Goal: Information Seeking & Learning: Learn about a topic

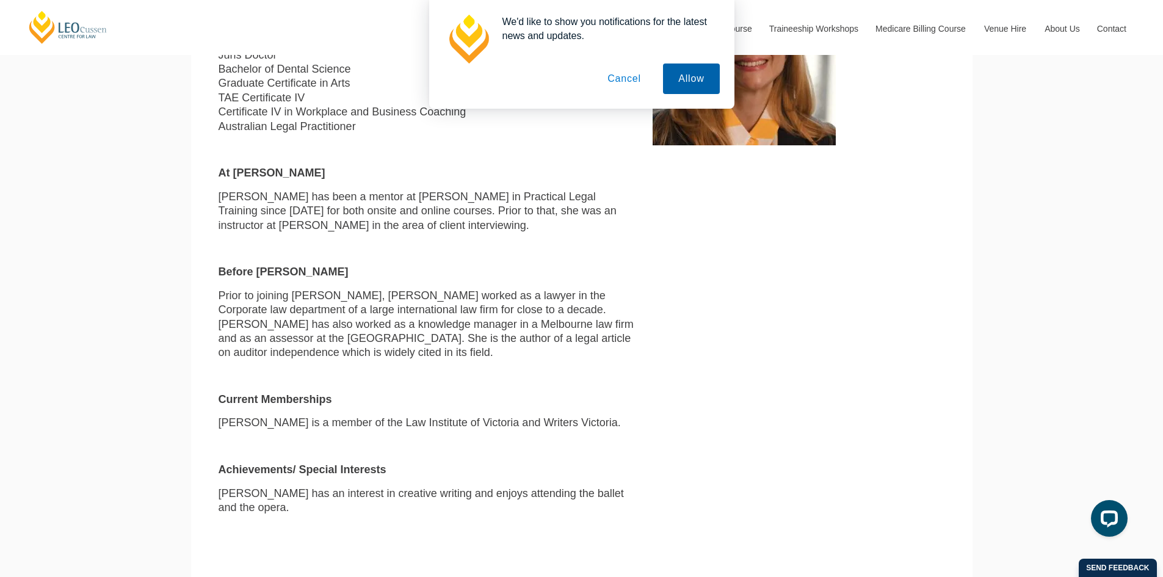
click at [698, 72] on button "Allow" at bounding box center [691, 78] width 56 height 31
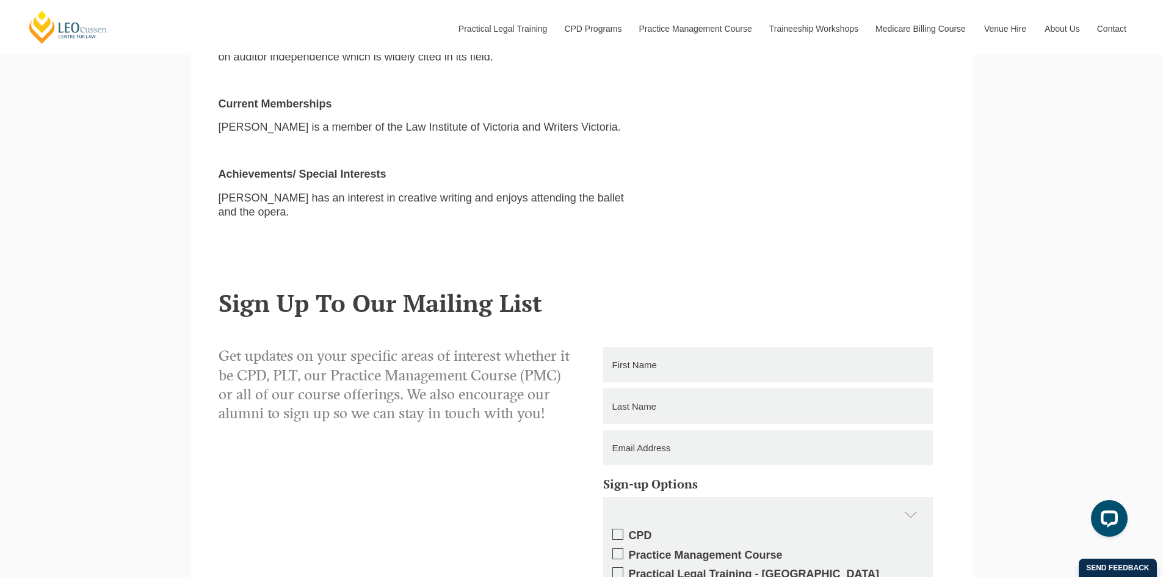
scroll to position [977, 0]
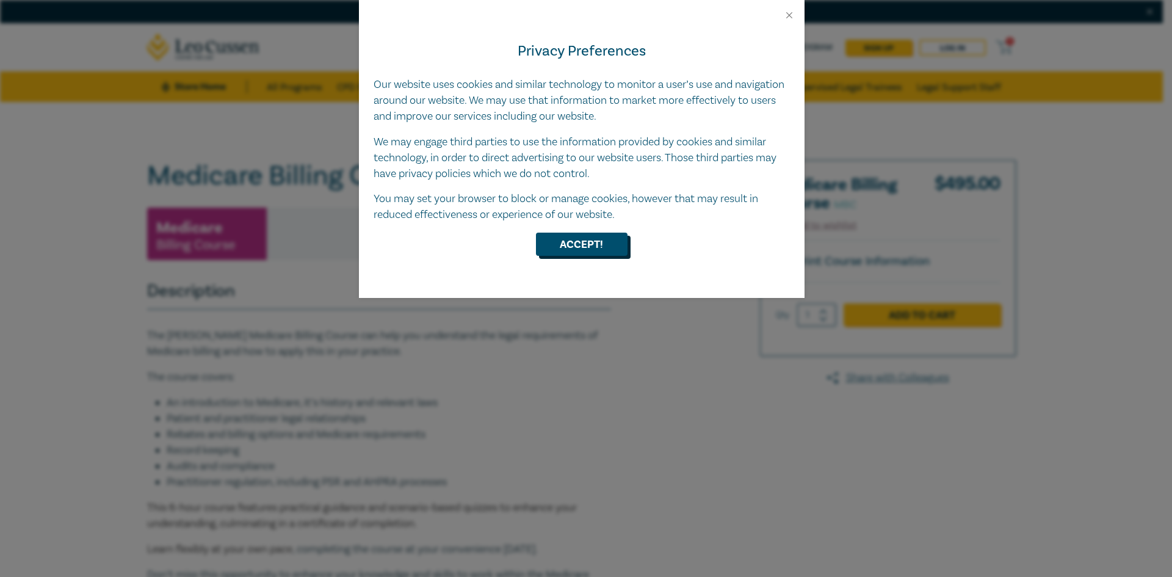
click at [609, 243] on button "Accept!" at bounding box center [582, 244] width 92 height 23
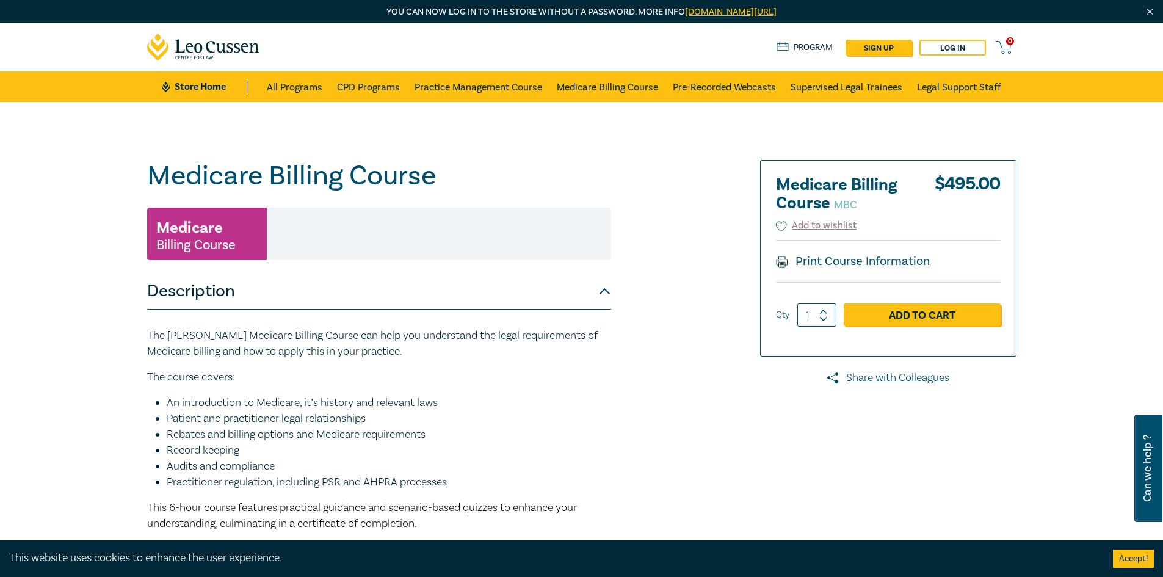
click at [216, 35] on icon at bounding box center [203, 47] width 113 height 27
